Goal: Transaction & Acquisition: Book appointment/travel/reservation

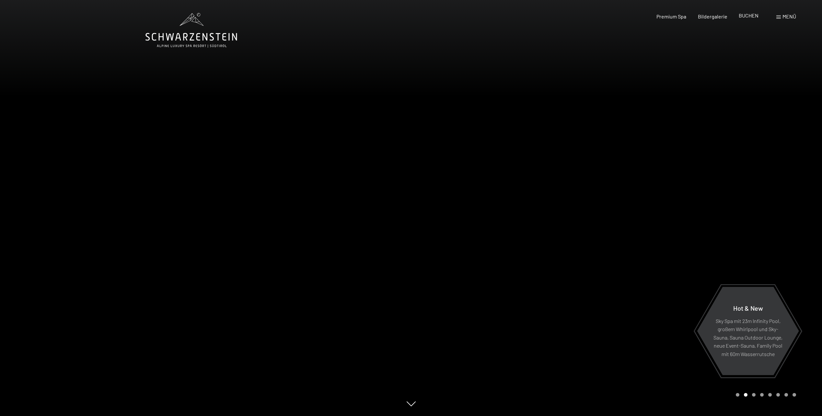
click at [748, 13] on span "BUCHEN" at bounding box center [748, 15] width 20 height 6
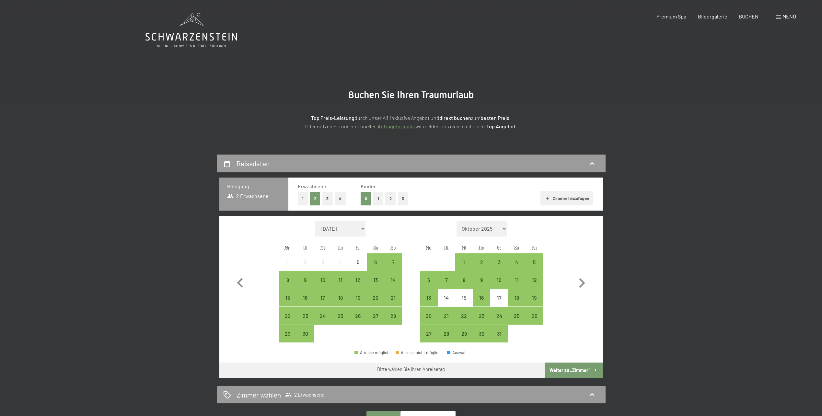
click at [504, 230] on select "Oktober 2025 November 2025 Dezember 2025 Januar 2026 Februar 2026 März 2026 Apr…" at bounding box center [481, 229] width 51 height 16
select select "2025-12-01"
select select "2026-01-01"
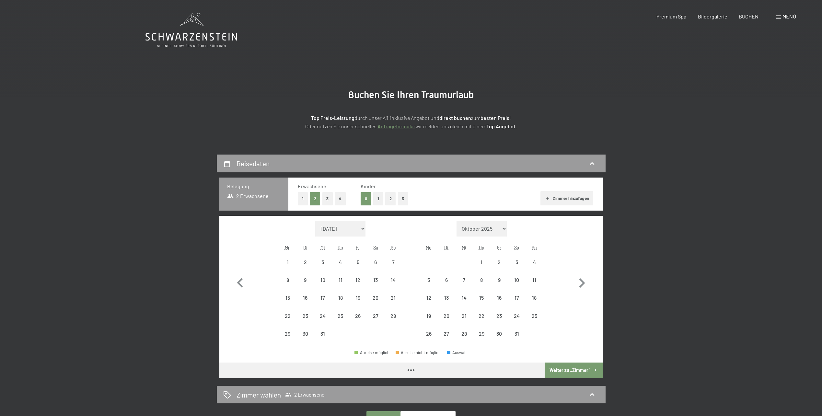
select select "2025-12-01"
select select "2026-01-01"
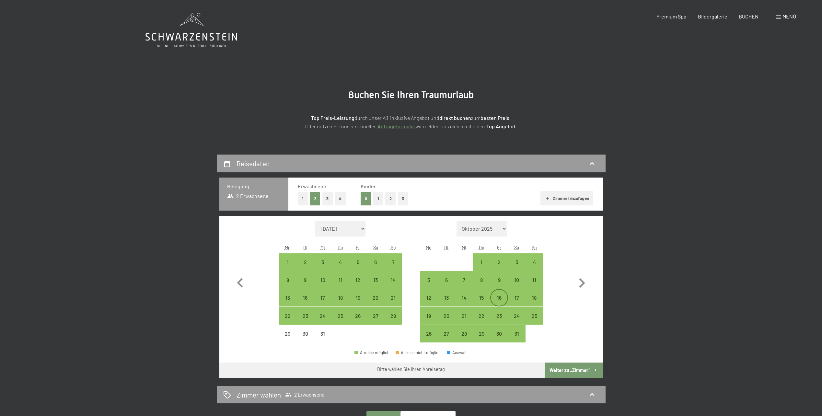
click at [493, 296] on div "16" at bounding box center [499, 303] width 16 height 16
select select "2025-12-01"
select select "2026-01-01"
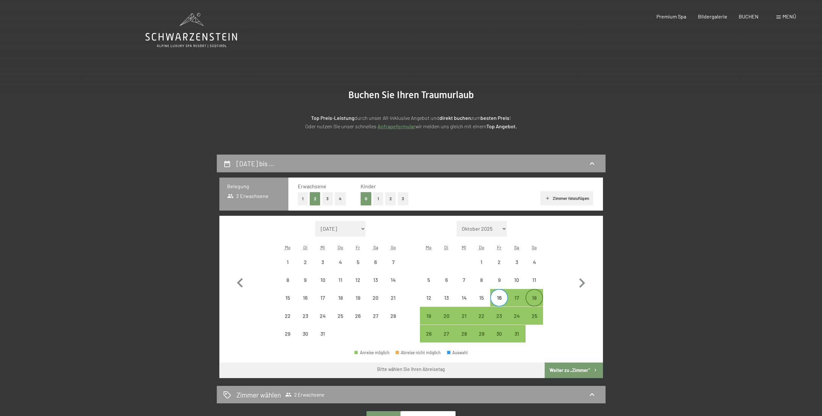
click at [533, 302] on div "18" at bounding box center [534, 303] width 16 height 16
select select "2025-12-01"
select select "2026-01-01"
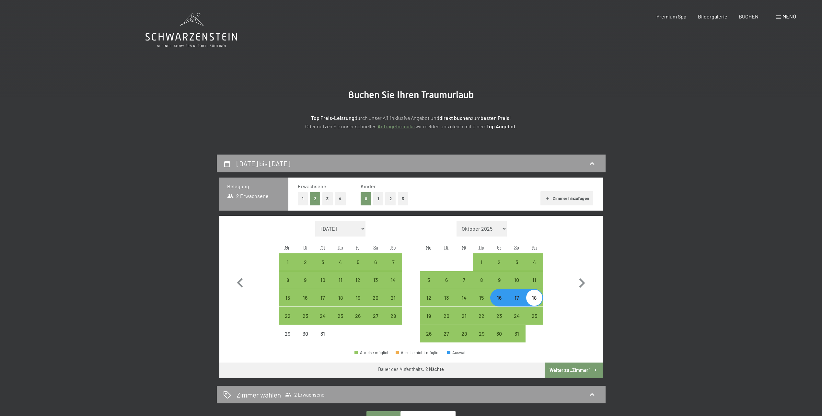
click at [570, 368] on button "Weiter zu „Zimmer“" at bounding box center [573, 370] width 58 height 16
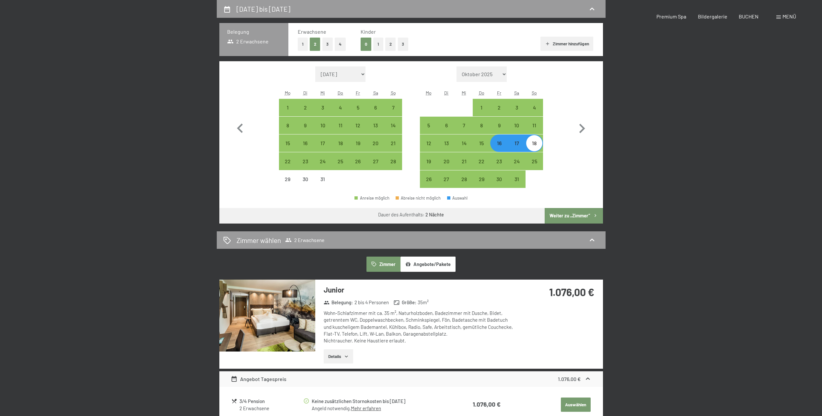
select select "2025-12-01"
select select "2026-01-01"
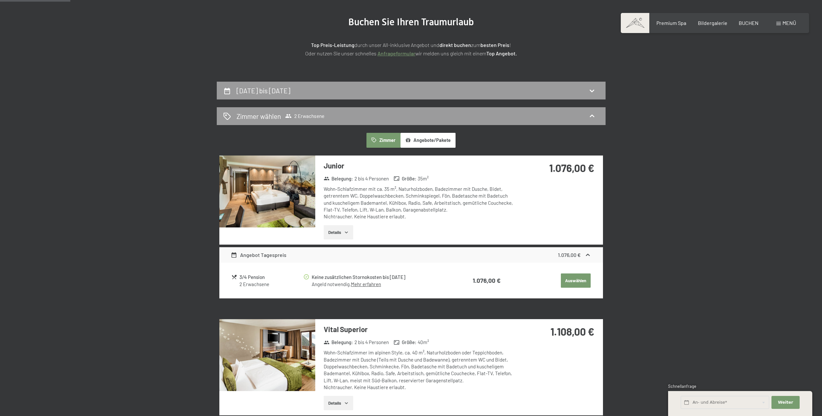
scroll to position [25, 0]
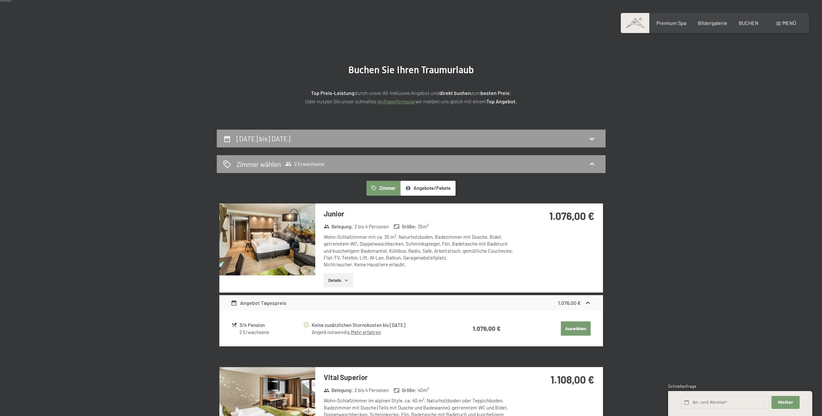
click at [345, 142] on div "16. Januar bis 18. Januar 2026" at bounding box center [411, 138] width 376 height 9
select select "2025-12-01"
select select "2026-01-01"
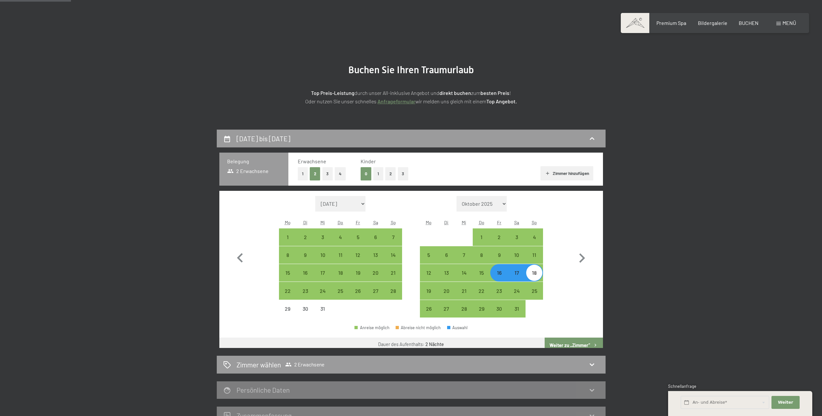
scroll to position [154, 0]
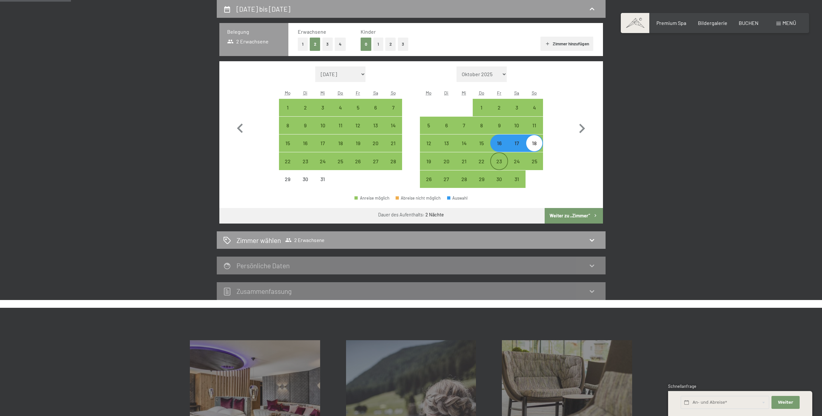
click at [493, 166] on div "23" at bounding box center [499, 167] width 16 height 16
select select "2025-12-01"
select select "2026-01-01"
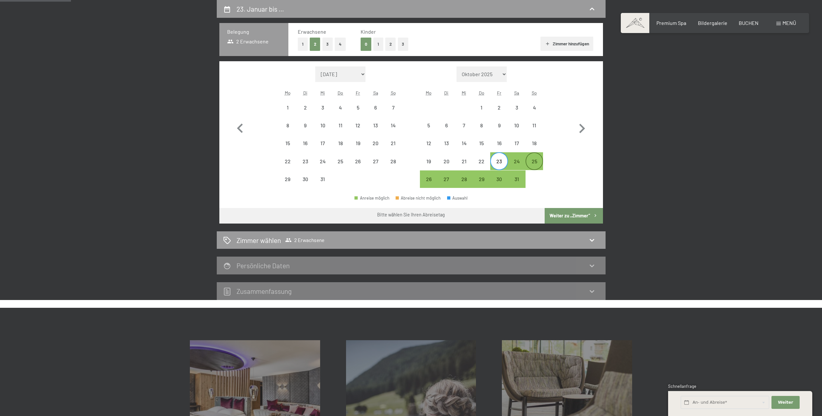
click at [532, 165] on div "25" at bounding box center [534, 167] width 16 height 16
select select "2025-12-01"
select select "2026-01-01"
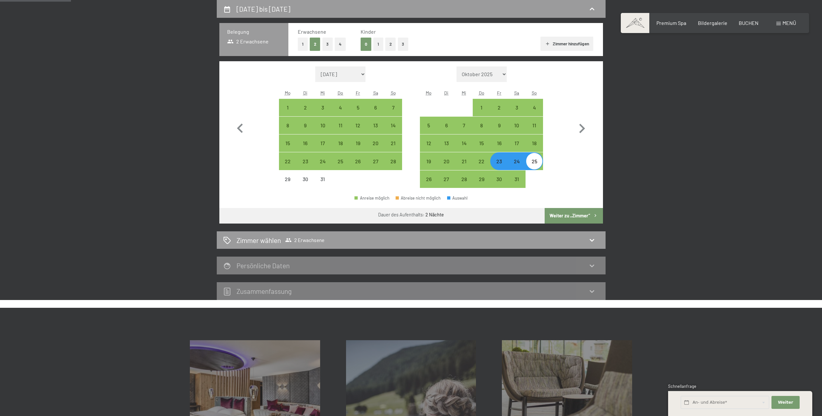
click at [562, 214] on button "Weiter zu „Zimmer“" at bounding box center [573, 216] width 58 height 16
select select "2025-12-01"
select select "2026-01-01"
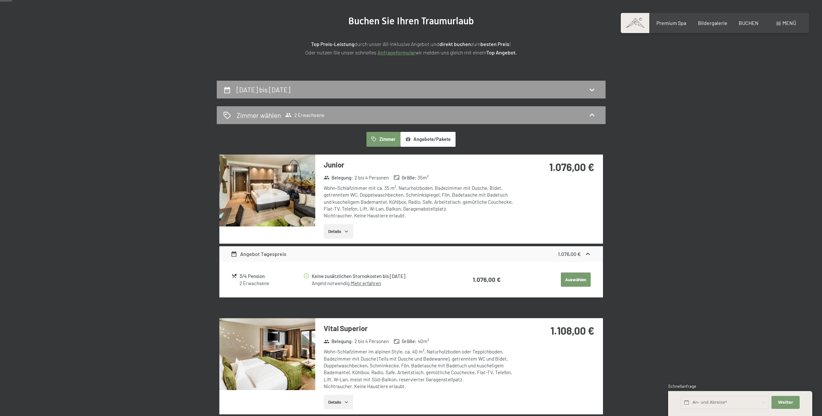
scroll to position [25, 0]
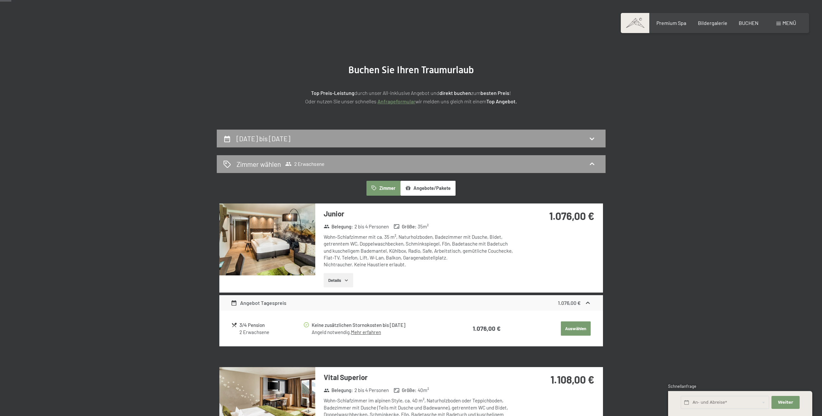
click at [290, 142] on h2 "23. Januar bis 25. Januar 2026" at bounding box center [263, 138] width 54 height 8
select select "2025-12-01"
select select "2026-01-01"
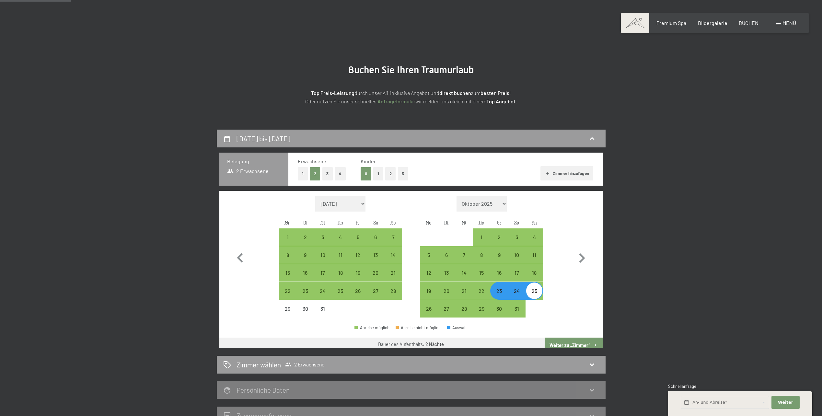
scroll to position [154, 0]
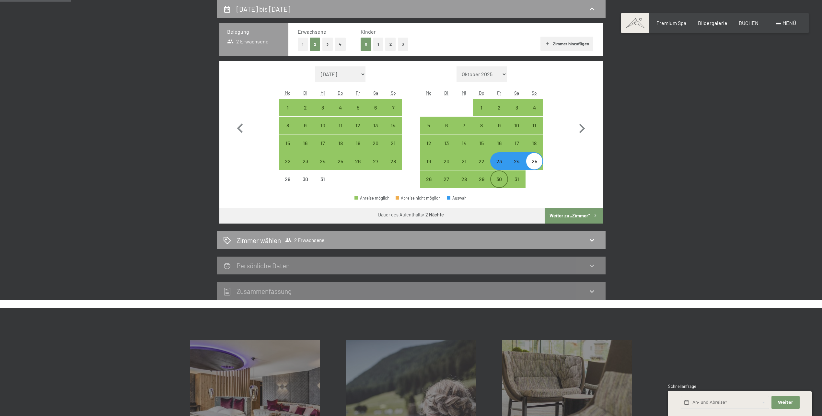
click at [498, 179] on div "30" at bounding box center [499, 185] width 16 height 16
select select "2025-12-01"
select select "2026-01-01"
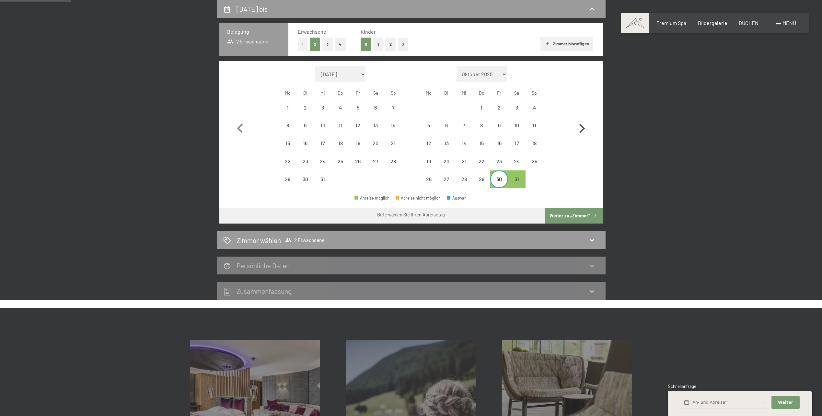
click at [580, 131] on icon "button" at bounding box center [581, 128] width 19 height 19
select select "2026-01-01"
select select "2026-02-01"
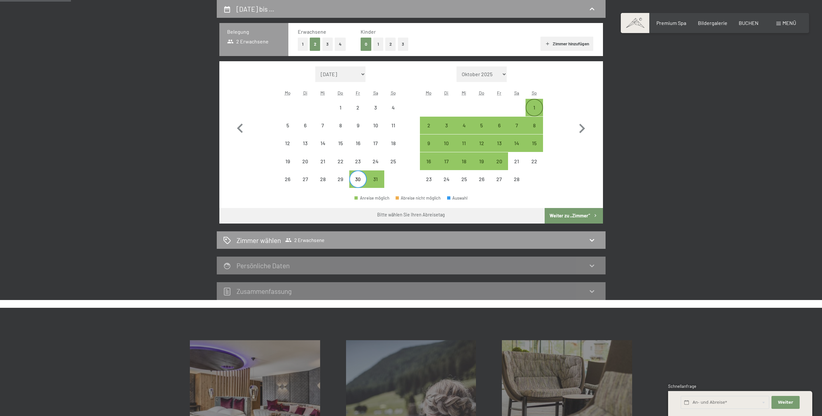
click at [536, 108] on div "1" at bounding box center [534, 113] width 16 height 16
select select "2026-01-01"
select select "2026-02-01"
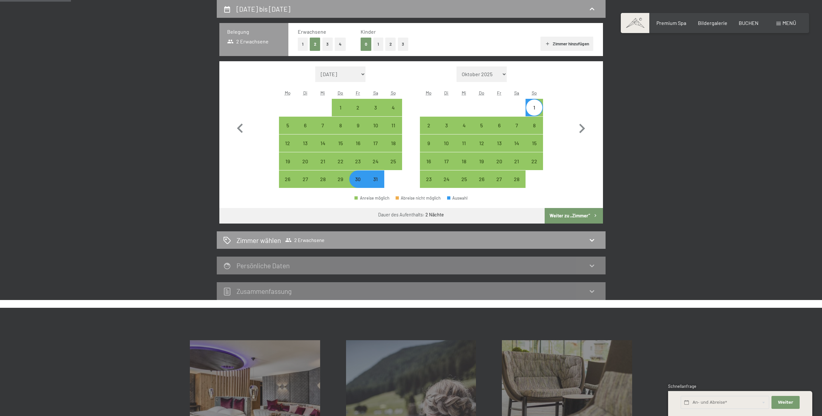
click at [571, 218] on button "Weiter zu „Zimmer“" at bounding box center [573, 216] width 58 height 16
select select "2026-01-01"
select select "2026-02-01"
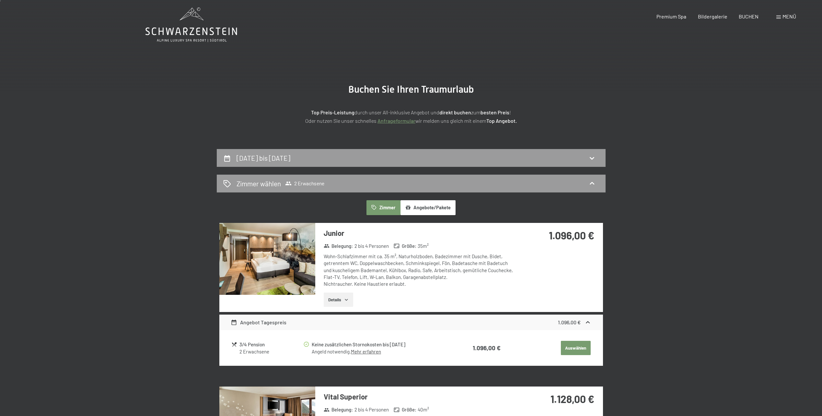
scroll to position [0, 0]
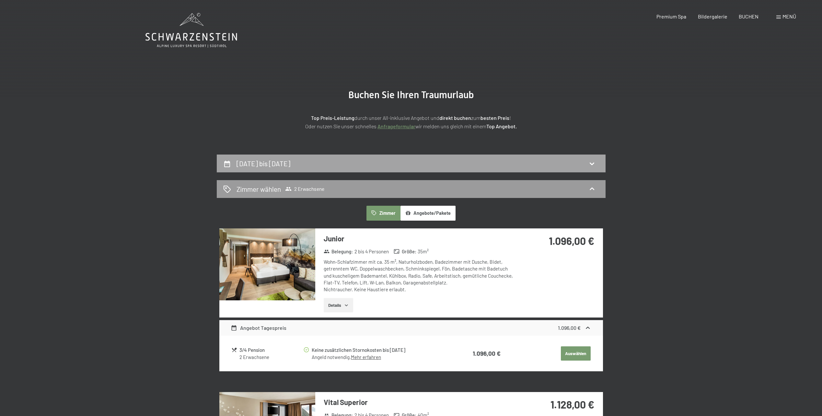
click at [410, 168] on div "30. Januar bis 1. Februar 2026" at bounding box center [411, 163] width 389 height 18
select select "2026-01-01"
select select "2026-02-01"
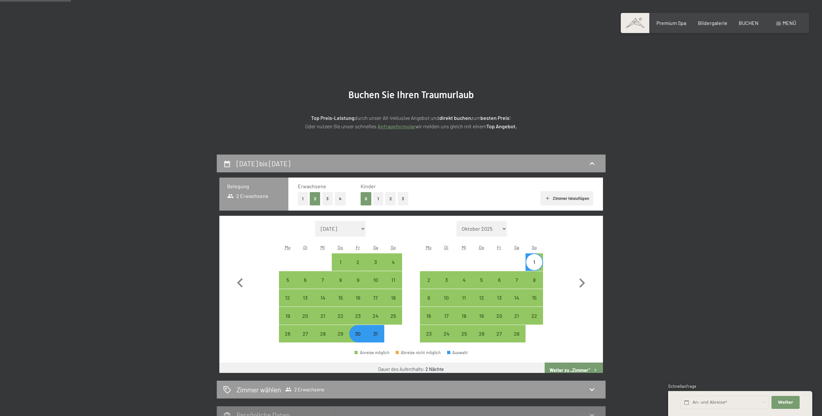
scroll to position [154, 0]
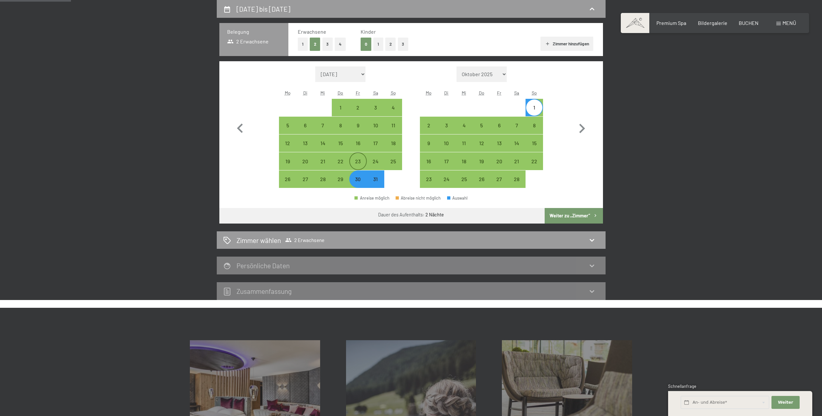
click at [355, 163] on div "23" at bounding box center [358, 167] width 16 height 16
select select "2026-01-01"
select select "2026-02-01"
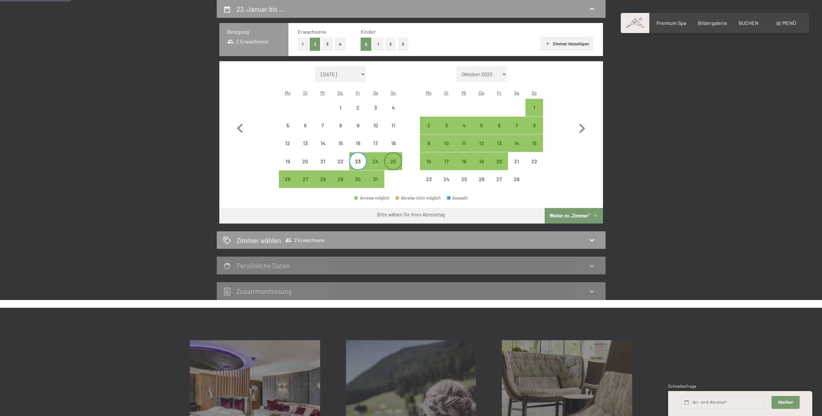
click at [397, 165] on div "25" at bounding box center [393, 167] width 16 height 16
select select "2026-01-01"
select select "2026-02-01"
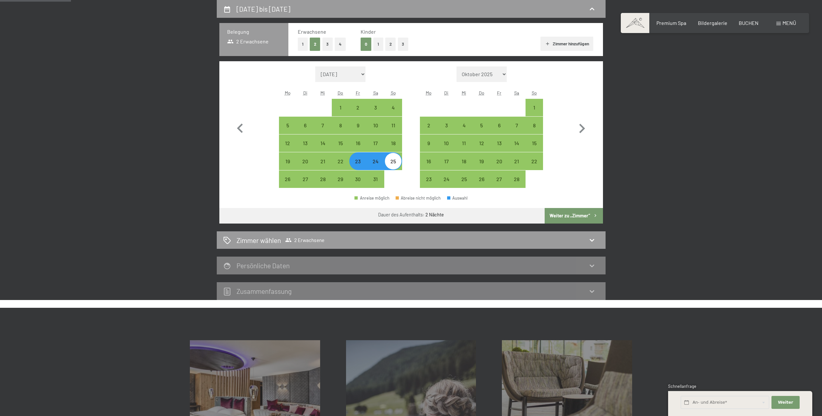
click at [568, 217] on button "Weiter zu „Zimmer“" at bounding box center [573, 216] width 58 height 16
select select "2026-01-01"
select select "2026-02-01"
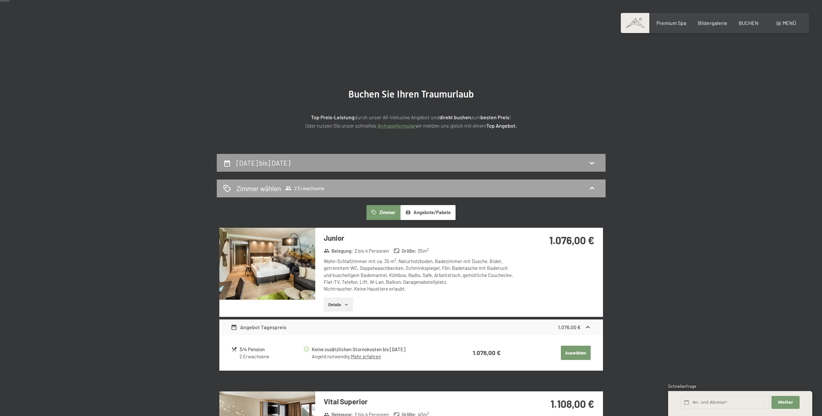
scroll to position [0, 0]
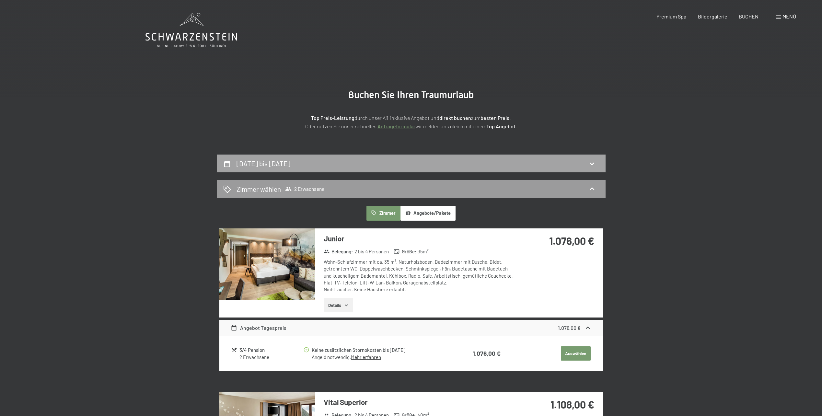
click at [290, 165] on h2 "23. Januar bis 25. Januar 2026" at bounding box center [263, 163] width 54 height 8
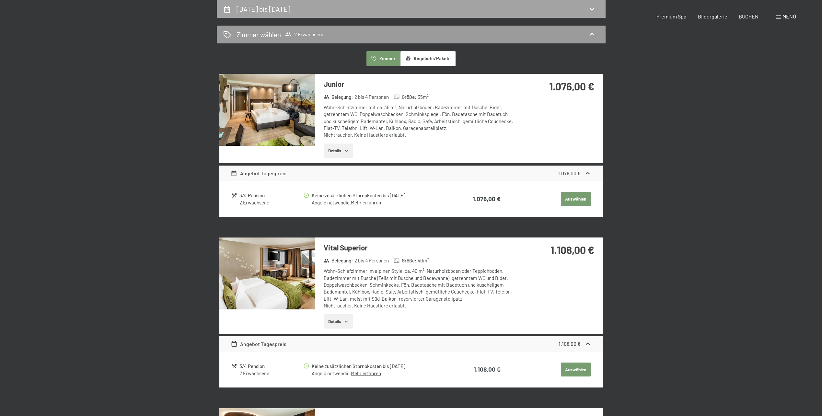
select select "2026-01-01"
select select "2026-02-01"
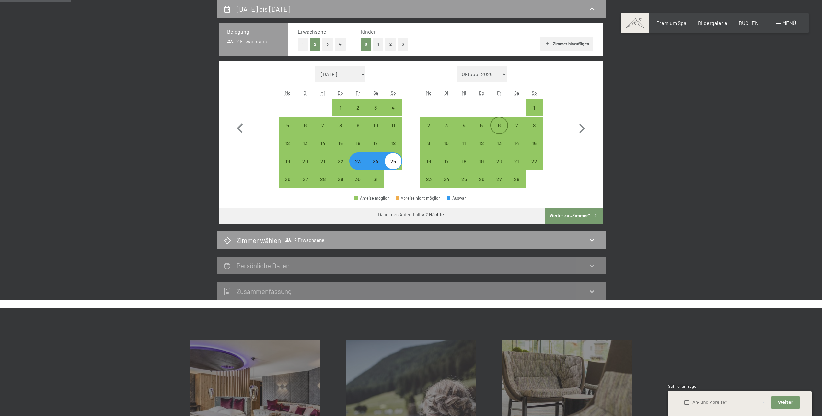
click at [497, 130] on div "6" at bounding box center [499, 131] width 16 height 16
select select "2026-01-01"
select select "2026-02-01"
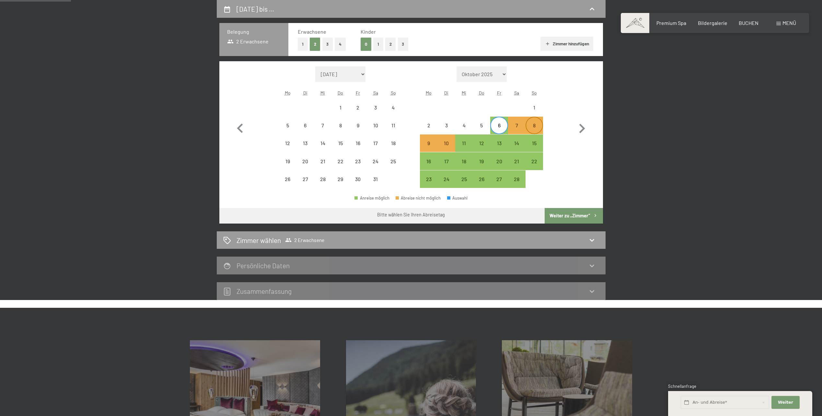
click at [534, 129] on div "8" at bounding box center [534, 131] width 16 height 16
select select "2026-01-01"
select select "2026-02-01"
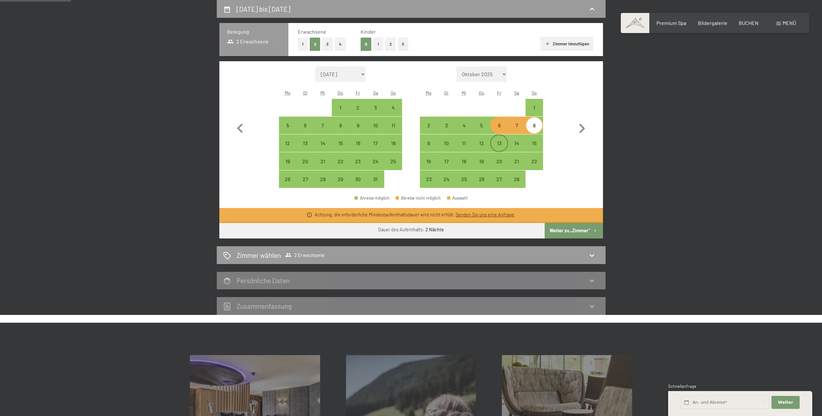
click at [497, 141] on div "13" at bounding box center [499, 149] width 16 height 16
select select "2026-01-01"
select select "2026-02-01"
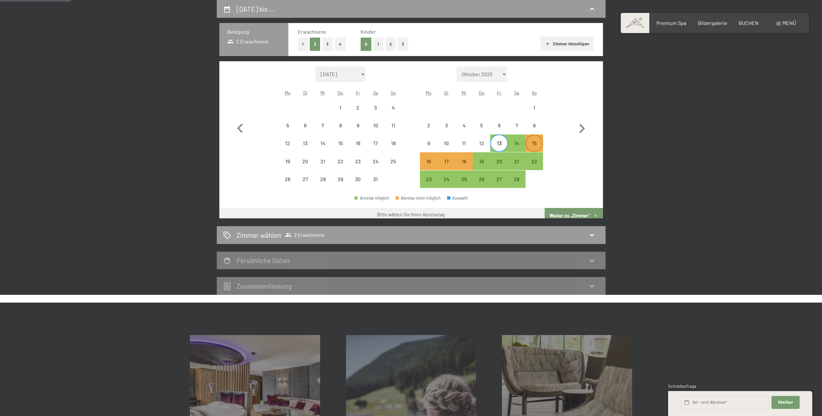
click at [536, 148] on div "15" at bounding box center [534, 149] width 16 height 16
select select "2026-01-01"
select select "2026-02-01"
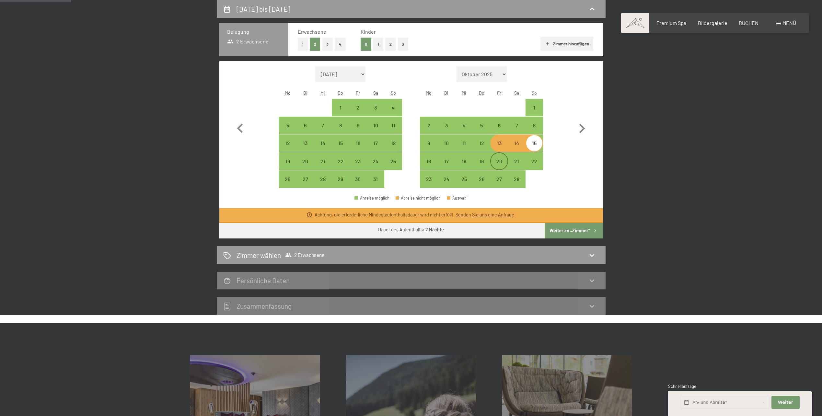
click at [501, 162] on div "20" at bounding box center [499, 167] width 16 height 16
select select "2026-01-01"
select select "2026-02-01"
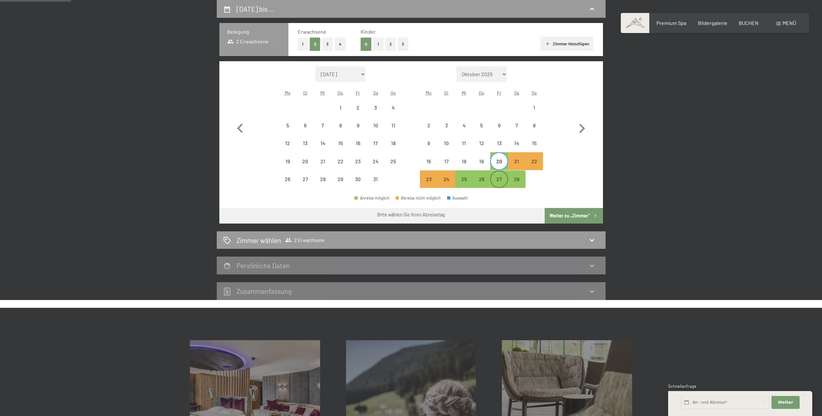
click at [504, 176] on div "27" at bounding box center [499, 179] width 16 height 16
select select "2026-01-01"
select select "2026-02-01"
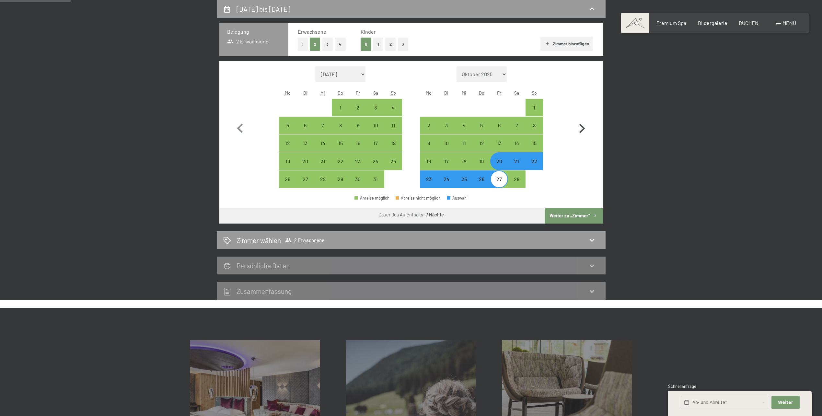
drag, startPoint x: 580, startPoint y: 127, endPoint x: 577, endPoint y: 130, distance: 4.1
click at [580, 127] on icon "button" at bounding box center [581, 128] width 19 height 19
select select "2026-02-01"
select select "2026-03-01"
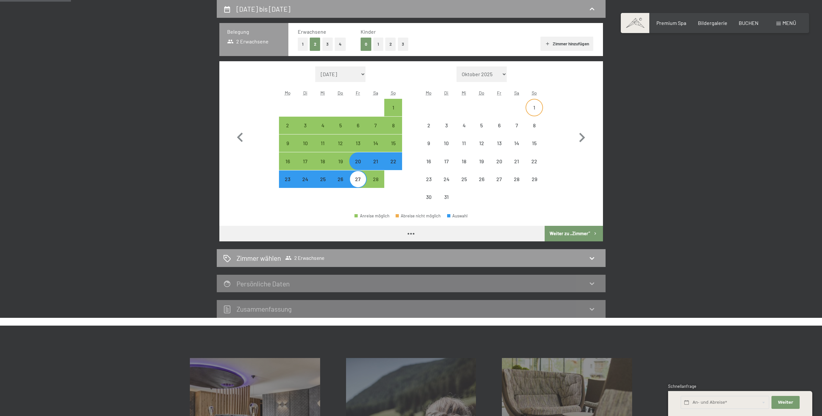
select select "2026-02-01"
select select "2026-03-01"
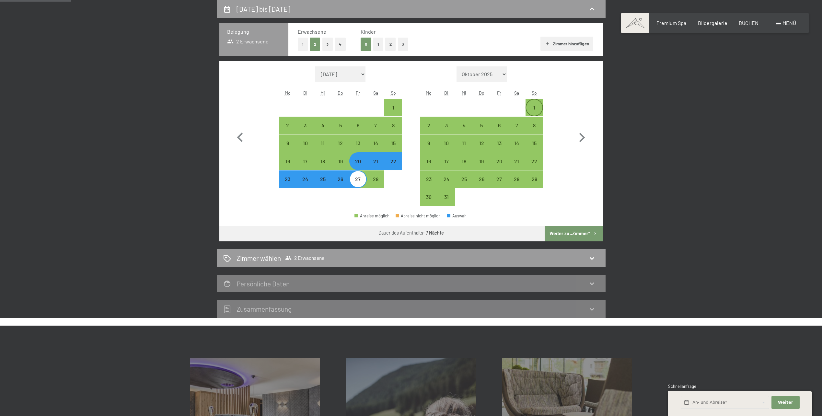
click at [535, 103] on div "1" at bounding box center [534, 107] width 16 height 16
select select "2026-02-01"
select select "2026-03-01"
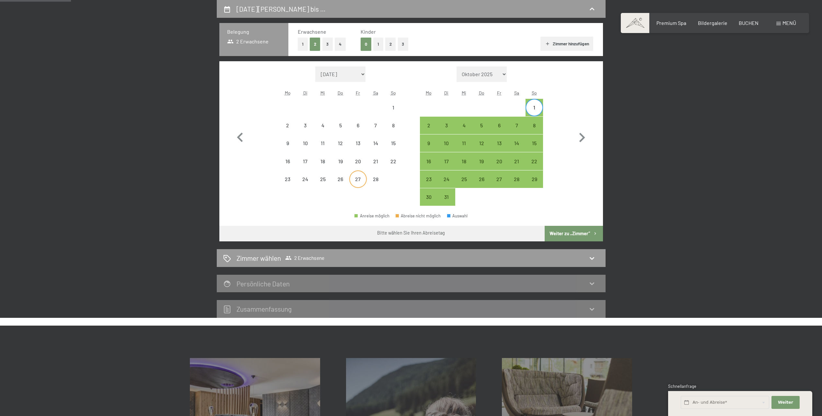
click at [363, 184] on div "27" at bounding box center [358, 185] width 16 height 16
select select "2026-02-01"
select select "2026-03-01"
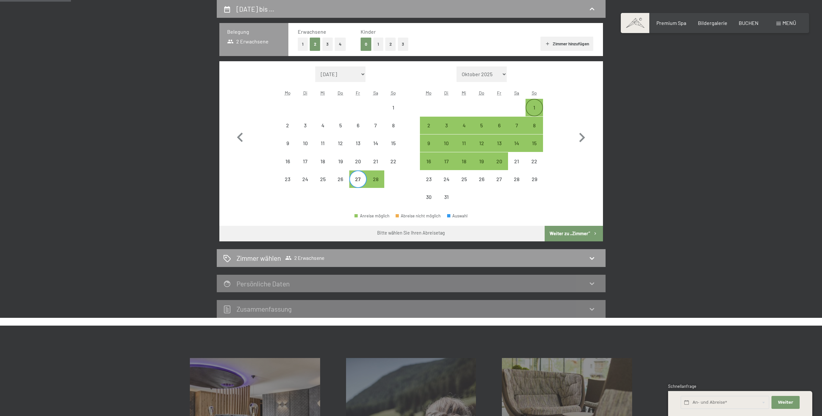
click at [541, 109] on div "1" at bounding box center [534, 113] width 16 height 16
select select "2026-02-01"
select select "2026-03-01"
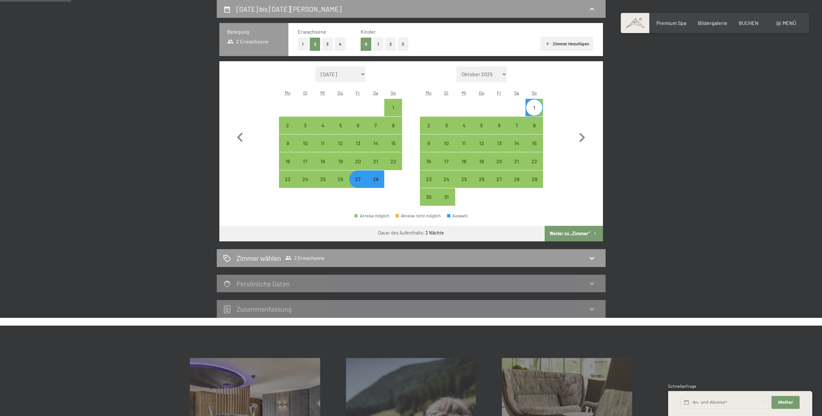
click at [568, 232] on button "Weiter zu „Zimmer“" at bounding box center [573, 234] width 58 height 16
select select "2026-02-01"
select select "2026-03-01"
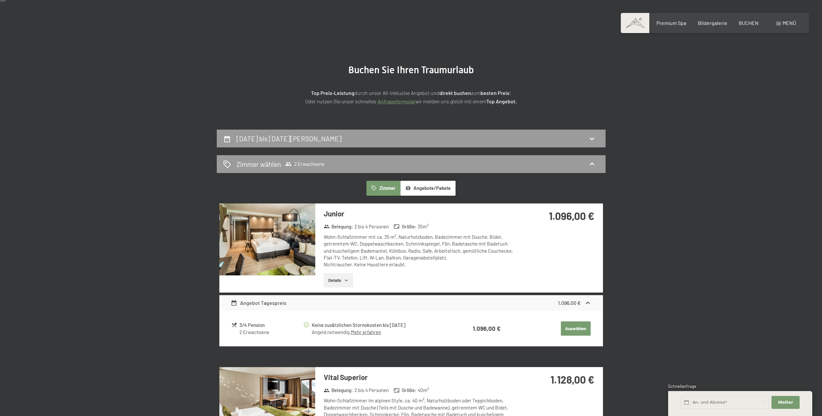
scroll to position [0, 0]
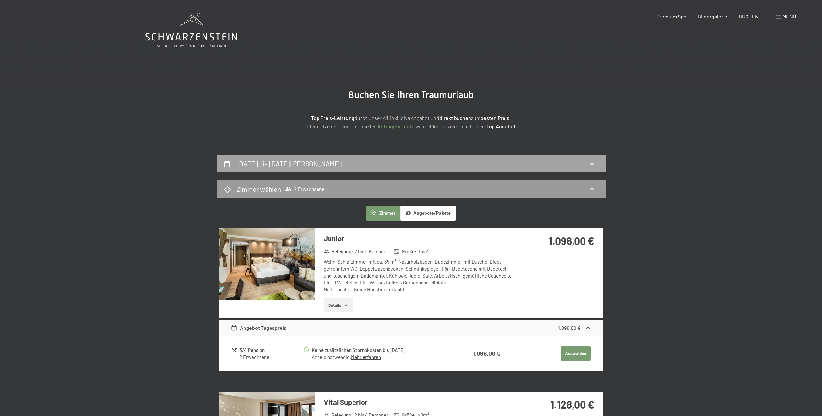
click at [320, 162] on div "27. Februar bis 1. März 2026" at bounding box center [411, 163] width 376 height 9
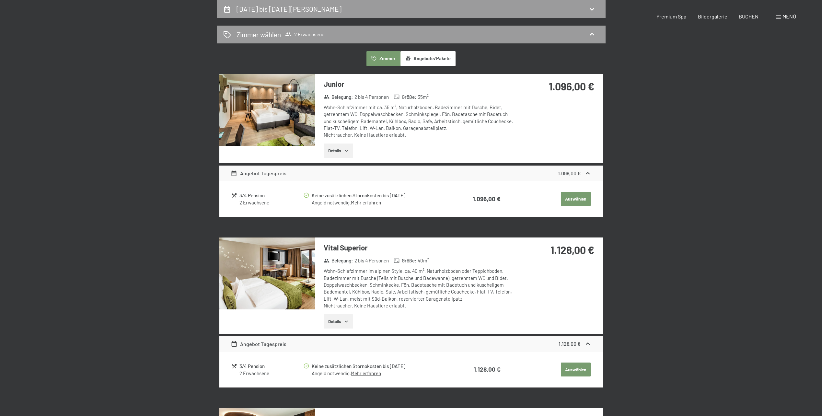
select select "2026-02-01"
select select "2026-03-01"
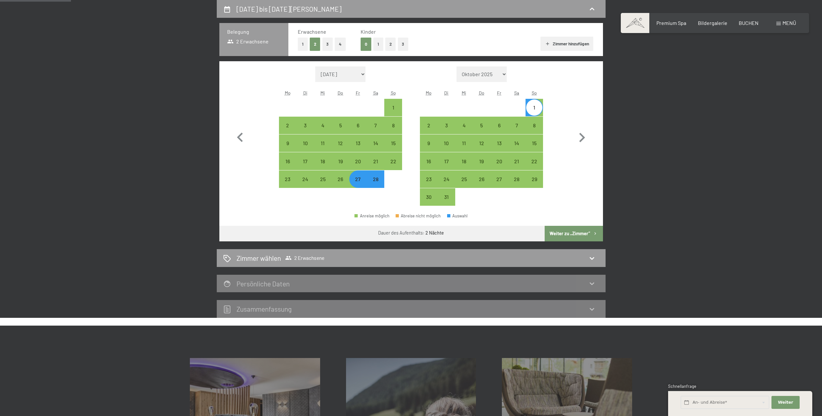
click at [361, 75] on select "September 2025 Oktober 2025 November 2025 Dezember 2025 Januar 2026 Februar 202…" at bounding box center [340, 74] width 51 height 16
select select "2026-01-01"
select select "2026-02-01"
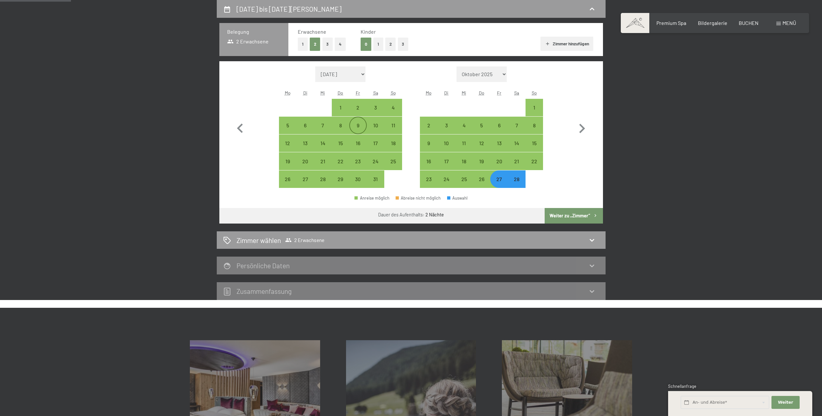
click at [359, 126] on div "9" at bounding box center [358, 131] width 16 height 16
select select "2026-01-01"
select select "2026-02-01"
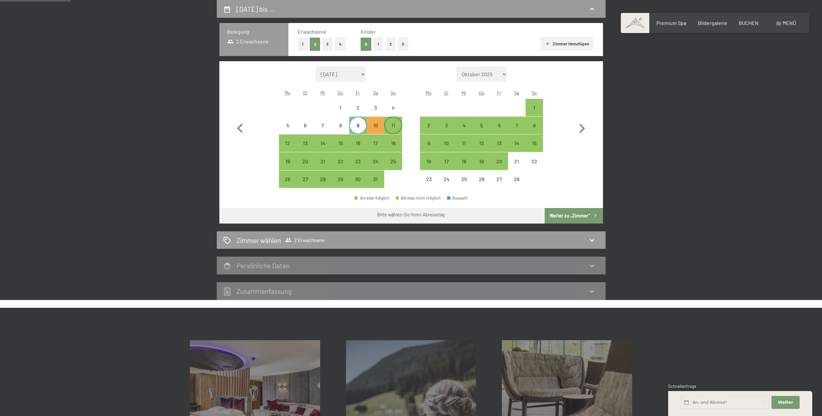
click at [389, 124] on div "11" at bounding box center [393, 131] width 16 height 16
select select "2026-01-01"
select select "2026-02-01"
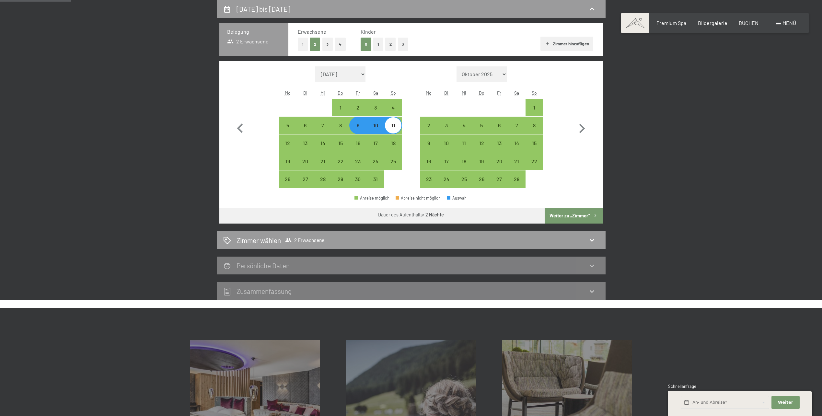
click at [557, 215] on button "Weiter zu „Zimmer“" at bounding box center [573, 216] width 58 height 16
select select "2026-01-01"
select select "2026-02-01"
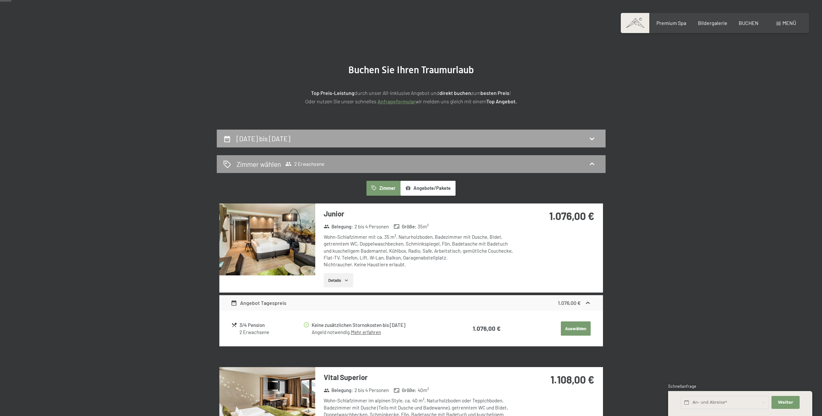
click at [335, 137] on div "9. Januar bis 11. Januar 2026" at bounding box center [411, 138] width 376 height 9
select select "2026-01-01"
select select "2026-02-01"
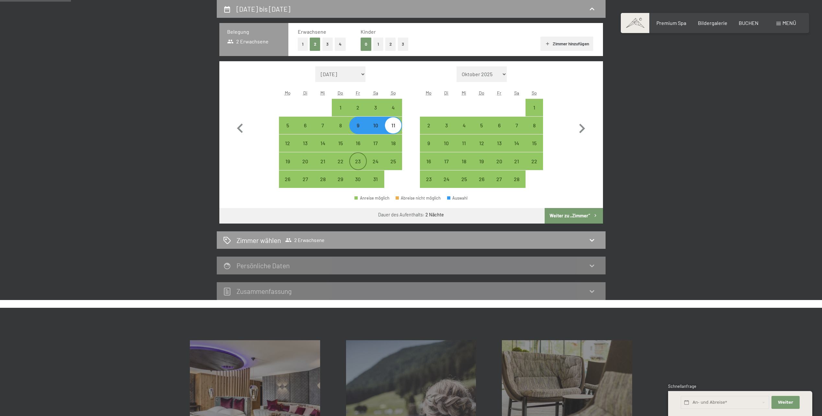
click at [356, 162] on div "23" at bounding box center [358, 167] width 16 height 16
select select "2026-01-01"
select select "2026-02-01"
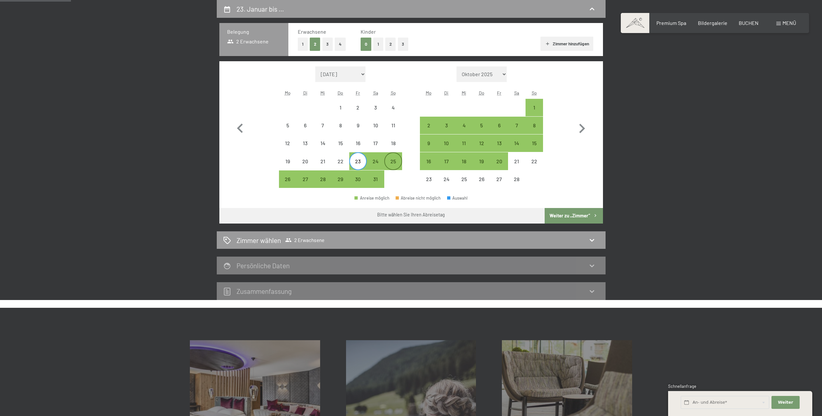
click at [392, 162] on div "25" at bounding box center [393, 167] width 16 height 16
select select "2026-01-01"
select select "2026-02-01"
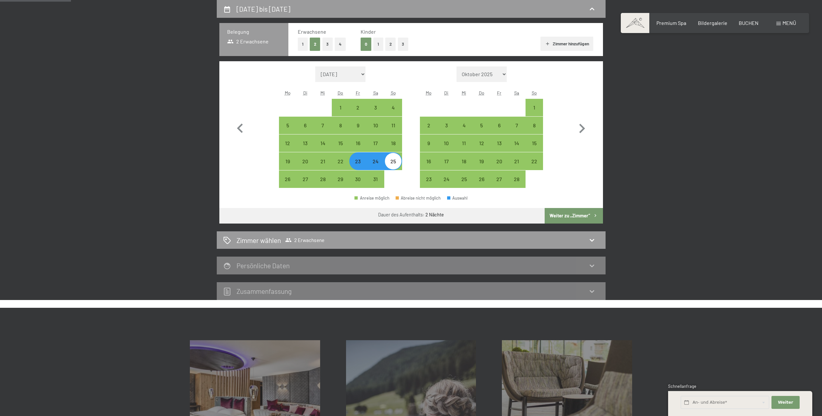
click at [567, 212] on button "Weiter zu „Zimmer“" at bounding box center [573, 216] width 58 height 16
select select "2026-01-01"
select select "2026-02-01"
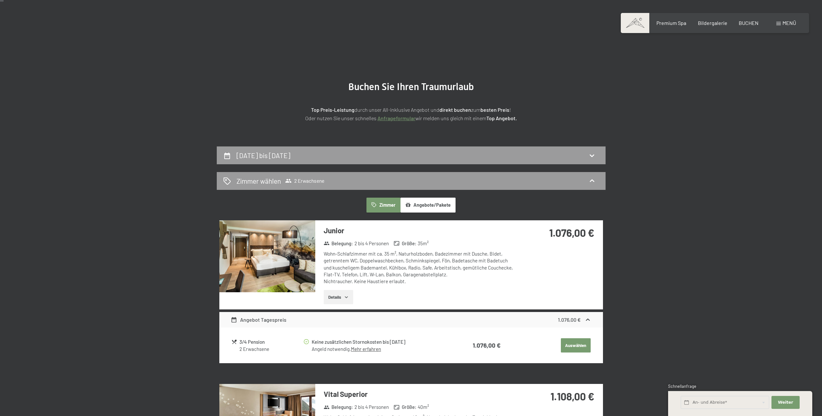
scroll to position [0, 0]
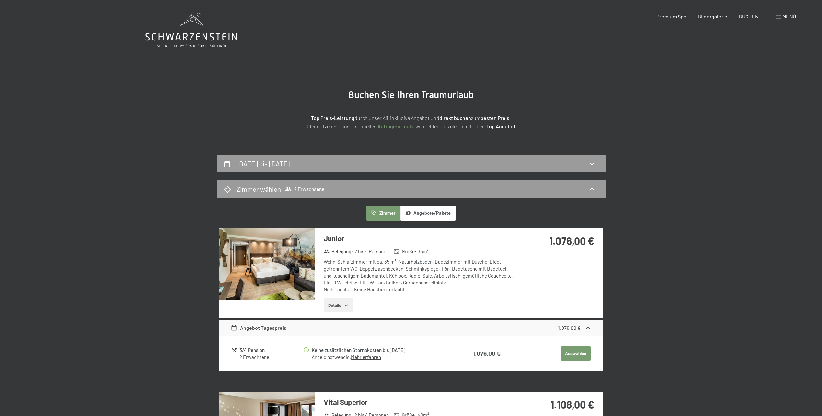
click at [566, 353] on button "Auswählen" at bounding box center [576, 353] width 30 height 14
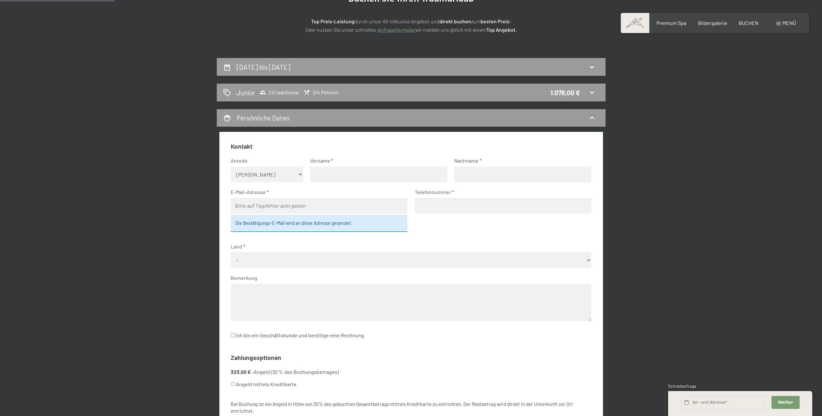
scroll to position [90, 0]
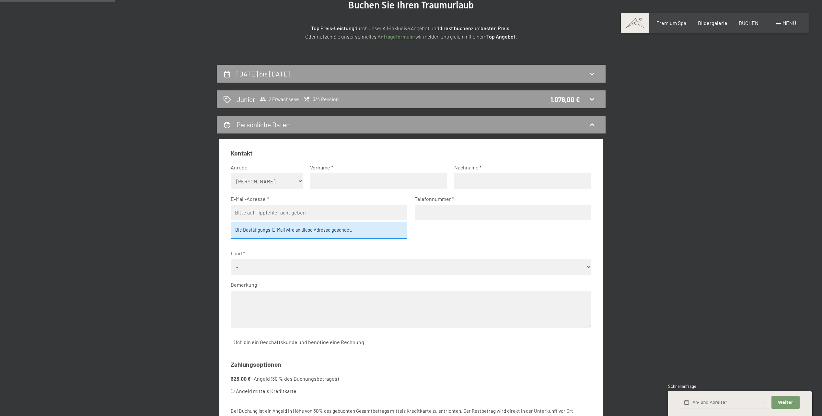
click at [255, 175] on select "Keine Angabe Frau Herr" at bounding box center [267, 181] width 72 height 16
select select "f"
click at [231, 173] on select "Keine Angabe Frau Herr" at bounding box center [267, 181] width 72 height 16
click at [342, 176] on input "text" at bounding box center [378, 181] width 137 height 16
type input "Kathrin"
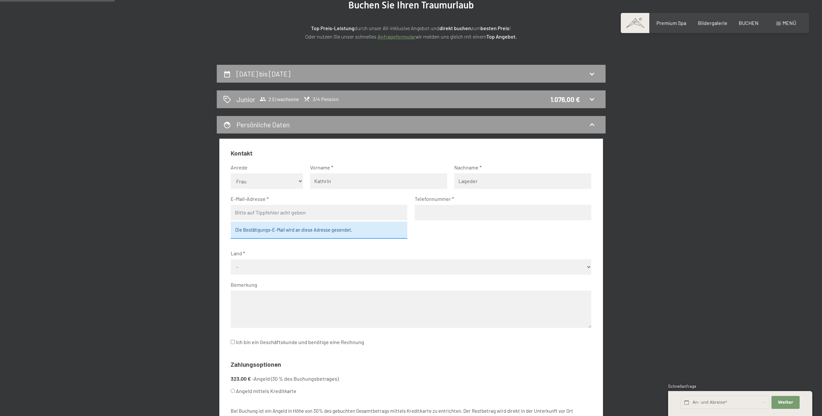
type input "Lageder"
type input "sunkathy92@gmail.com"
type input "3336045870"
click at [292, 232] on div "Die Bestätigungs-E-Mail wird an diese Adresse gesendet." at bounding box center [319, 230] width 177 height 17
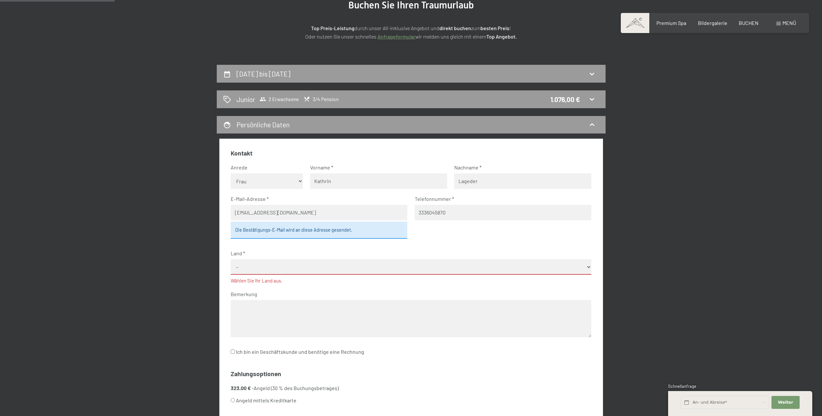
click at [258, 268] on select "- Deutschland Österreich Schweiz Italien Niederlande Belgien Vereinigtes Königr…" at bounding box center [411, 267] width 360 height 16
select select "ITA"
click at [231, 259] on select "- Deutschland Österreich Schweiz Italien Niederlande Belgien Vereinigtes Königr…" at bounding box center [411, 267] width 360 height 16
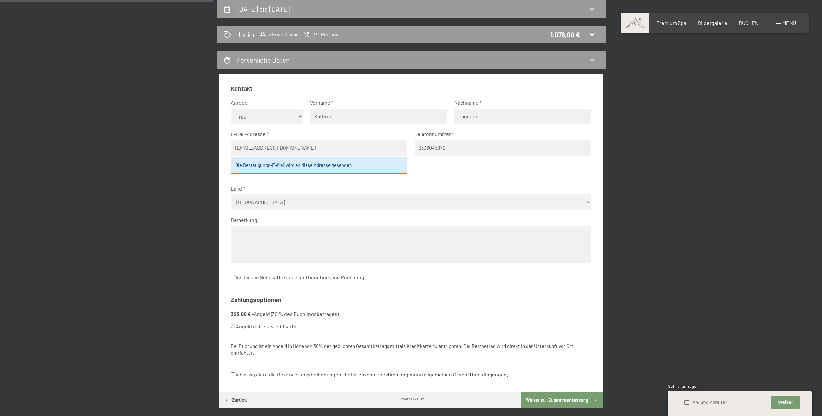
scroll to position [187, 0]
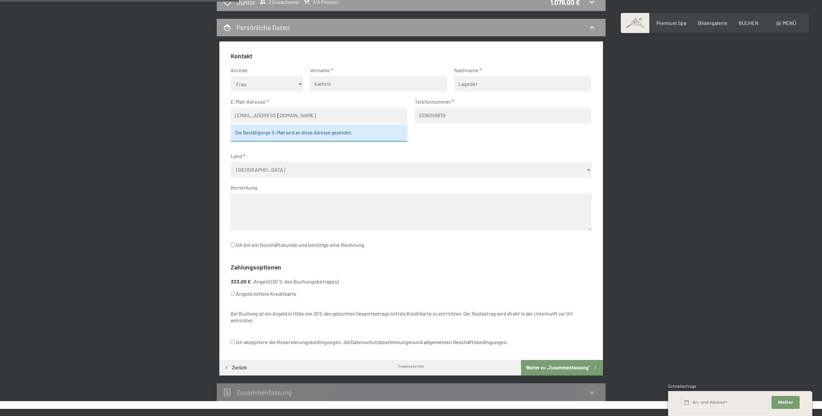
click at [232, 342] on input "Ich akzeptiere die Reservierungsbedingungen, die Datenschutzbestimmungen und al…" at bounding box center [233, 342] width 4 height 4
checkbox input "true"
click at [544, 368] on button "Weiter zu „Zusammen­fassung“" at bounding box center [562, 368] width 82 height 16
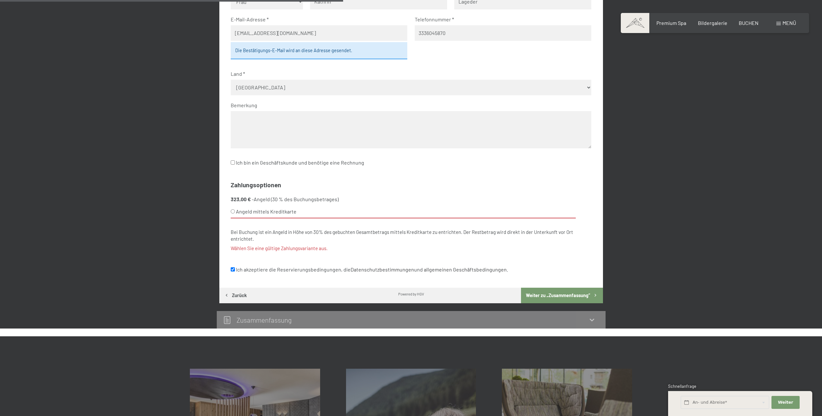
scroll to position [272, 0]
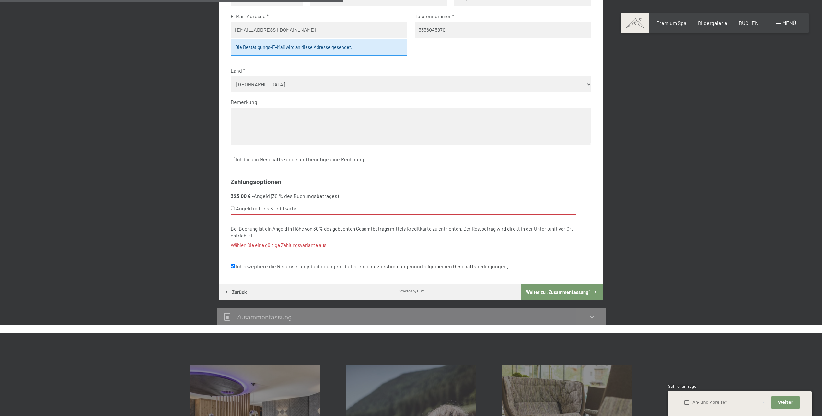
click at [232, 207] on input "Angeld mittels Kreditkarte" at bounding box center [233, 208] width 4 height 4
radio input "true"
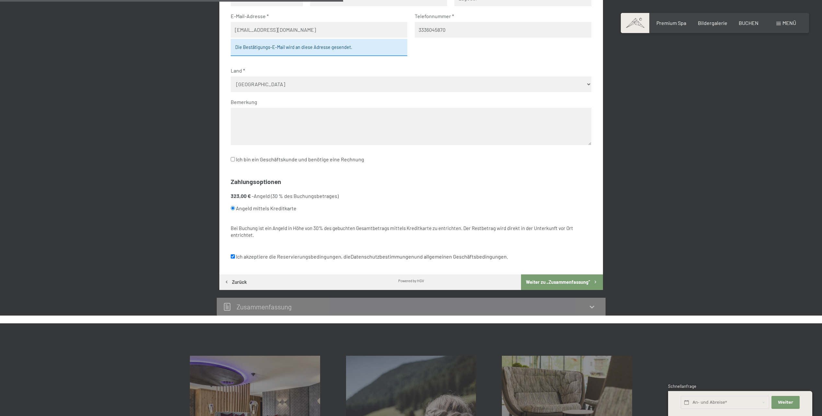
click at [549, 283] on button "Weiter zu „Zusammen­fassung“" at bounding box center [562, 282] width 82 height 16
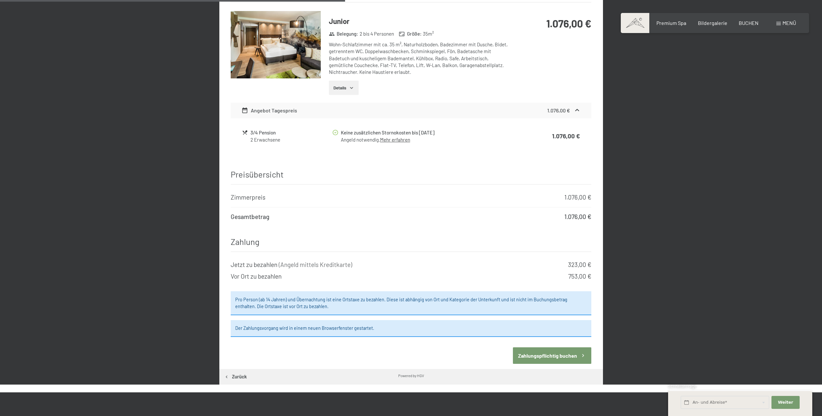
scroll to position [381, 0]
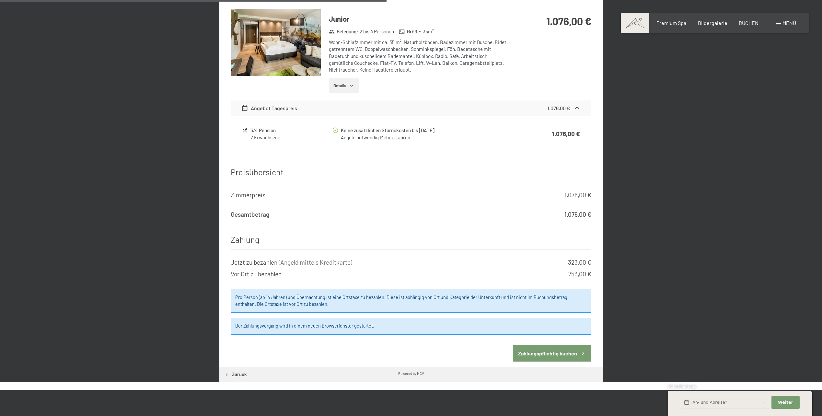
click at [522, 345] on button "Zahlungspflichtig buchen" at bounding box center [552, 353] width 78 height 17
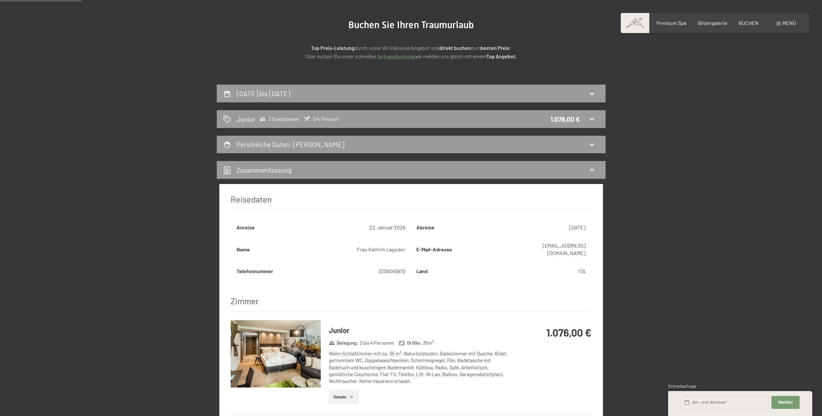
scroll to position [57, 0]
